Goal: Task Accomplishment & Management: Use online tool/utility

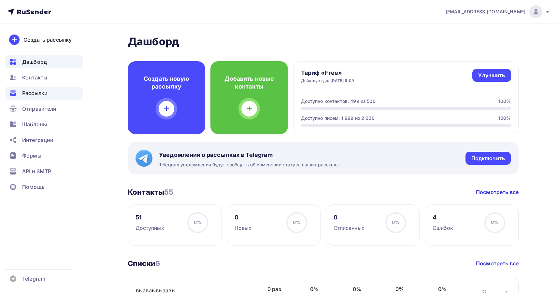
click at [44, 90] on span "Рассылки" at bounding box center [34, 93] width 25 height 8
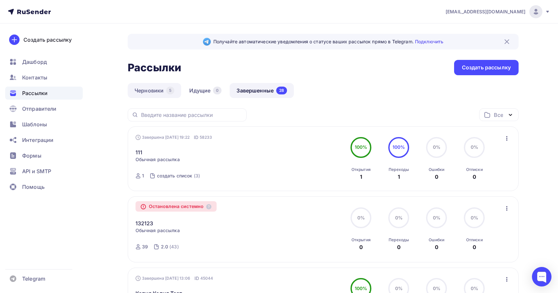
click at [149, 91] on link "Черновики 5" at bounding box center [154, 90] width 53 height 15
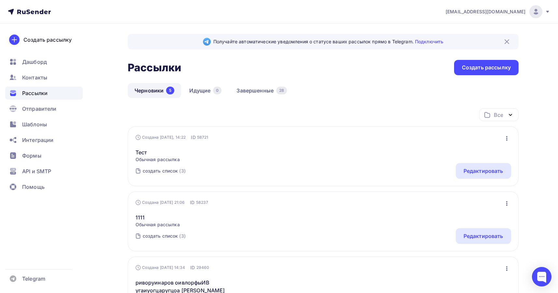
click at [162, 137] on div "Создана [DATE], 14:22" at bounding box center [161, 137] width 51 height 5
click at [145, 151] on link "Тест" at bounding box center [158, 153] width 44 height 8
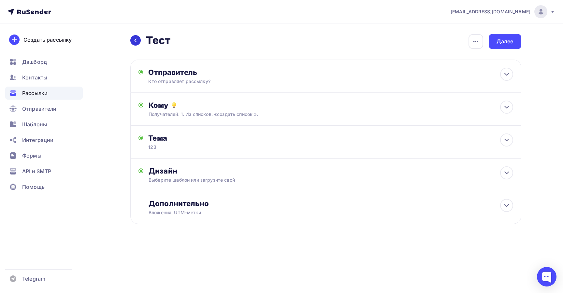
click at [137, 39] on icon at bounding box center [135, 40] width 5 height 5
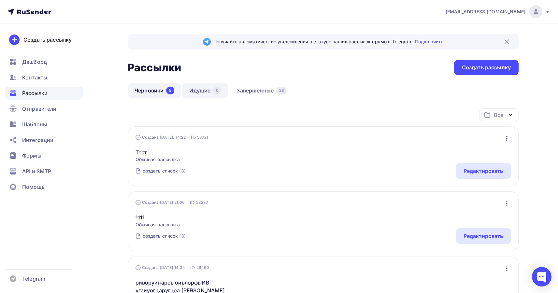
click at [205, 91] on link "Идущие 0" at bounding box center [206, 90] width 46 height 15
